Goal: Task Accomplishment & Management: Complete application form

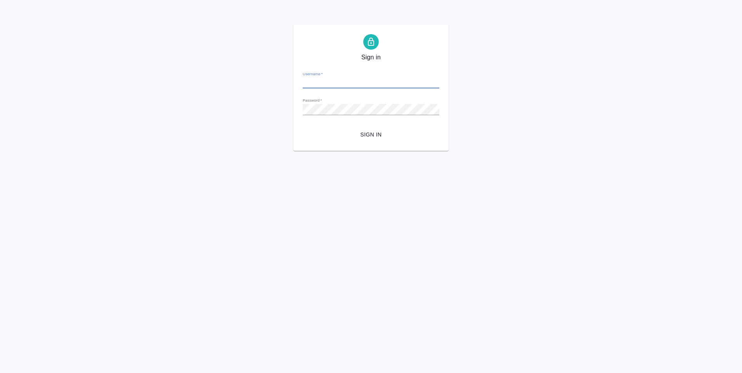
type input "[PERSON_NAME][EMAIL_ADDRESS][DOMAIN_NAME]"
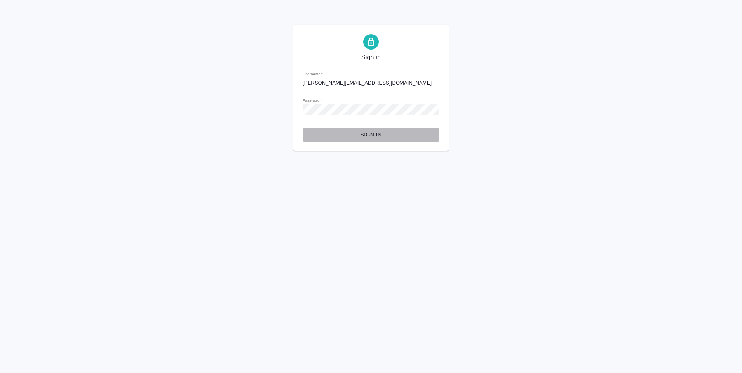
click at [381, 135] on span "Sign in" at bounding box center [371, 135] width 124 height 10
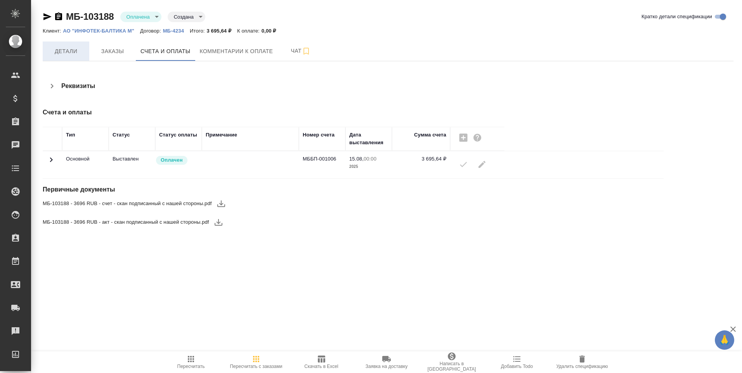
click at [66, 51] on span "Детали" at bounding box center [65, 52] width 37 height 10
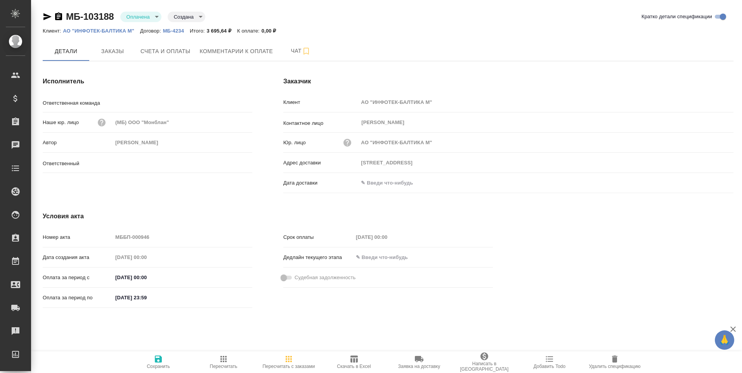
type input "Таганка"
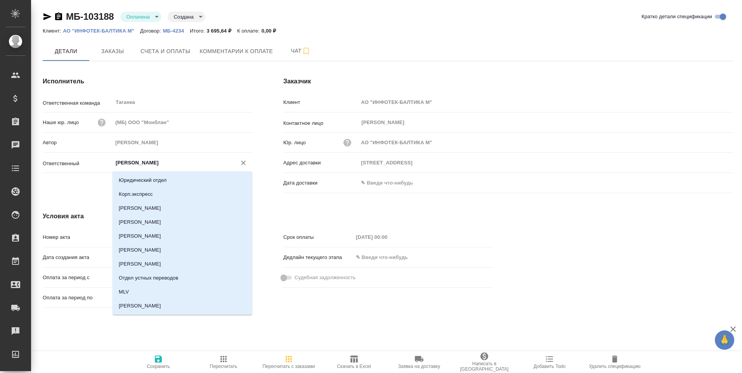
click at [130, 161] on input "Прохорова Анастасия" at bounding box center [169, 162] width 109 height 9
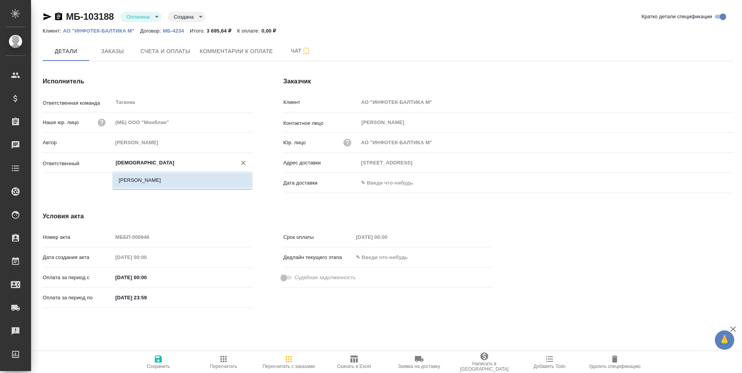
click at [153, 181] on li "Богомолова Анастасия" at bounding box center [183, 180] width 140 height 14
type input "Богомолова Анастасия"
type input "109544, г. Москва, Бульвар Энтузиастов, д. 2, помещение 27"
type input "Богомолова Анастасия"
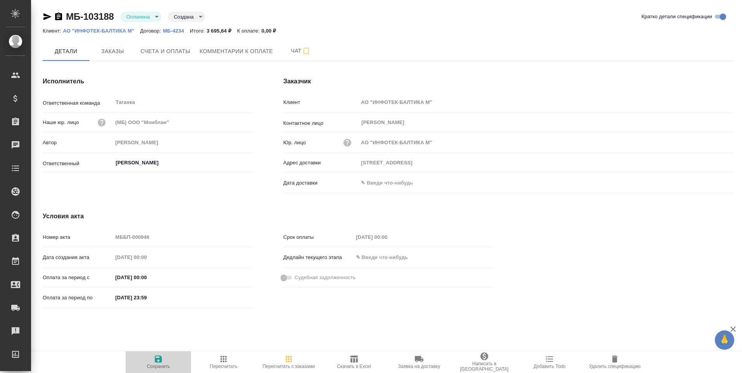
click at [156, 358] on icon "button" at bounding box center [158, 359] width 7 height 7
